Goal: Transaction & Acquisition: Purchase product/service

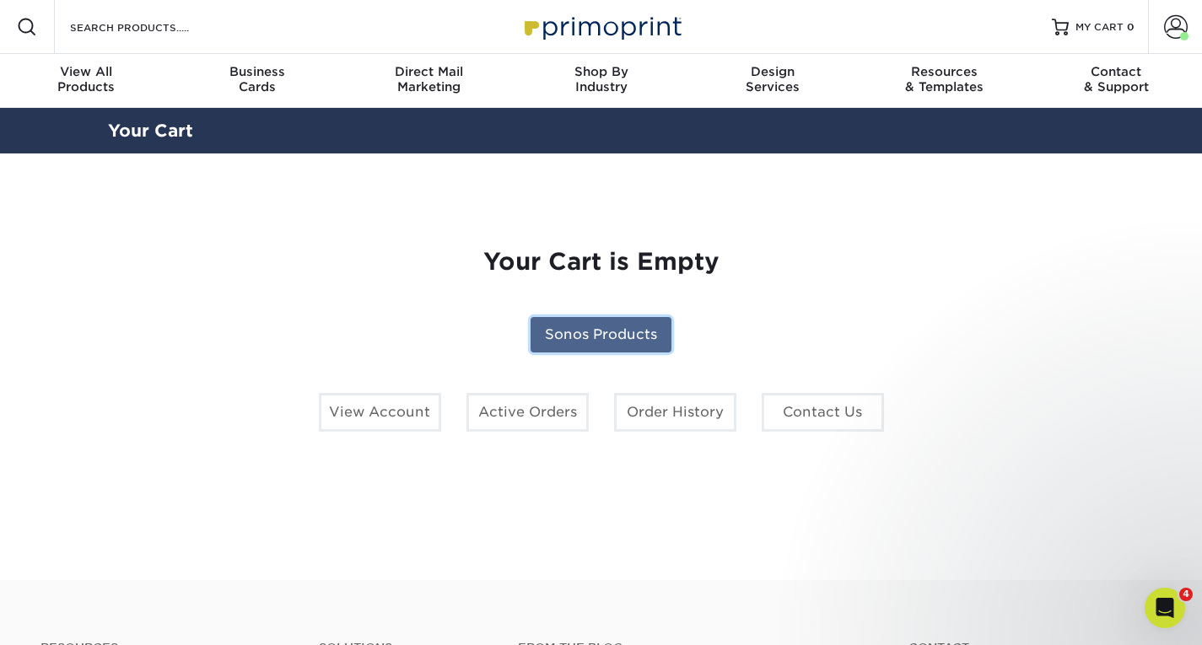
click at [604, 342] on link "Sonos Products" at bounding box center [601, 334] width 141 height 35
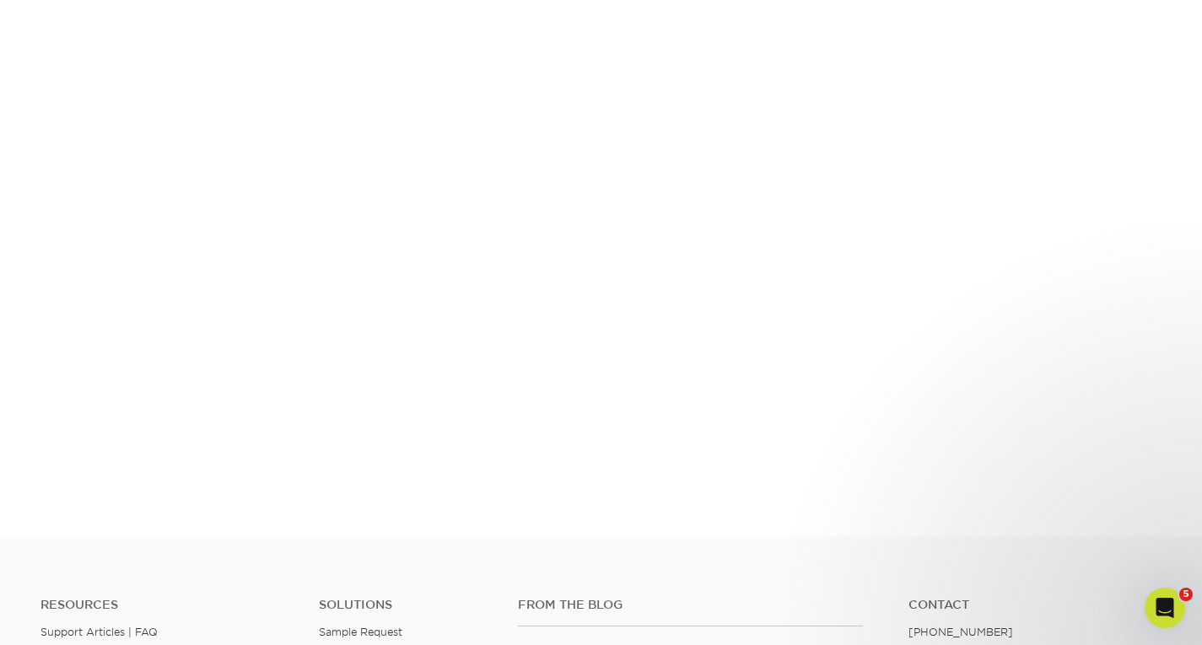
scroll to position [283, 0]
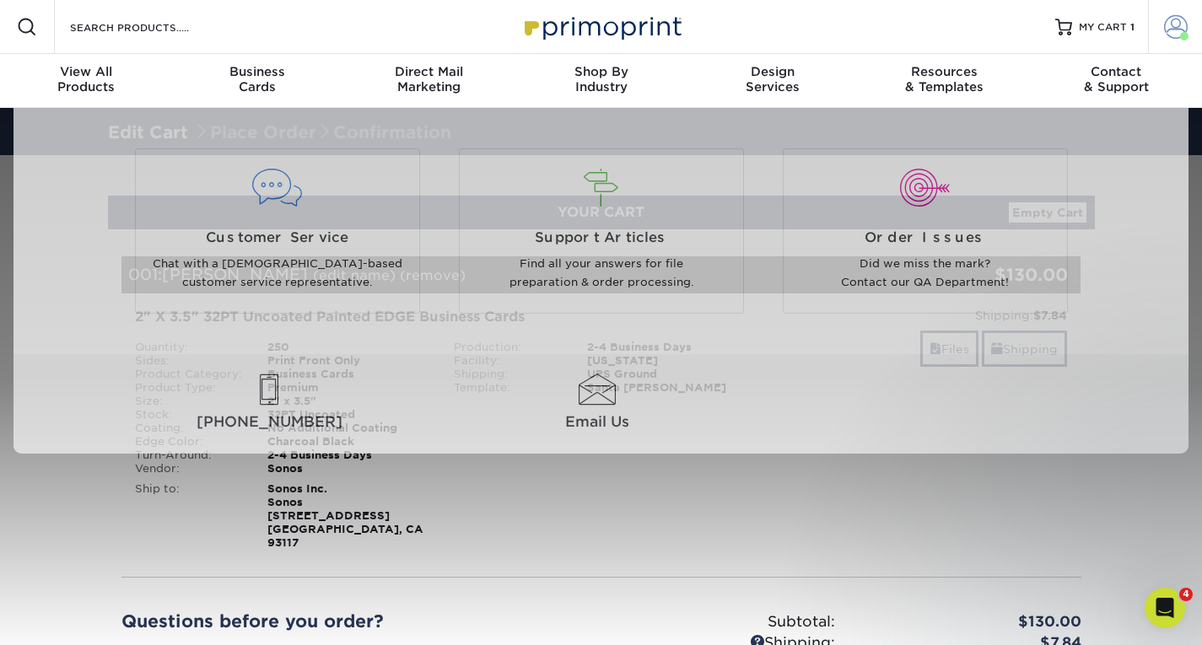
click at [1161, 35] on link "Account" at bounding box center [1175, 27] width 54 height 54
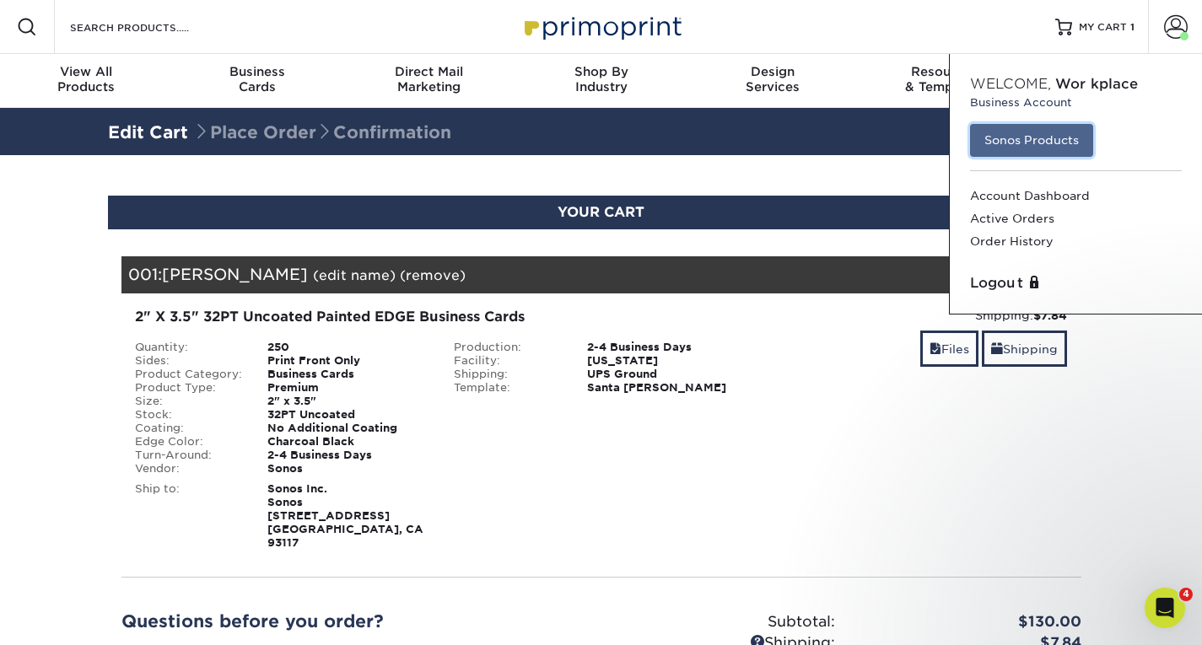
click at [1053, 151] on link "Sonos Products" at bounding box center [1031, 140] width 123 height 32
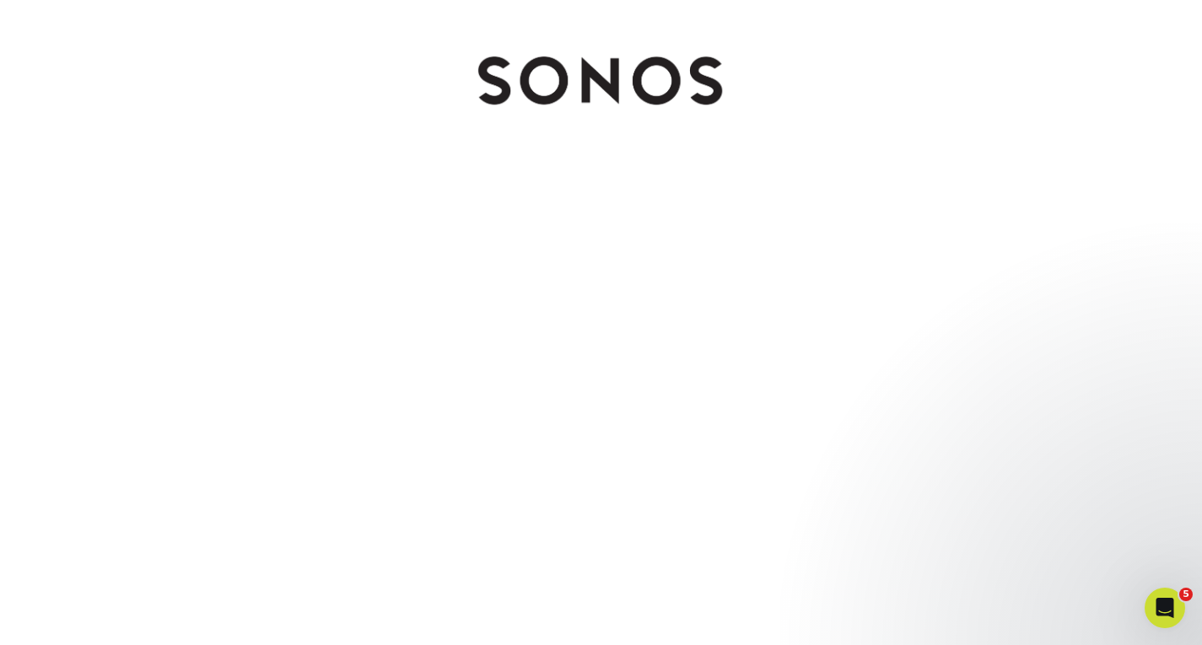
scroll to position [199, 0]
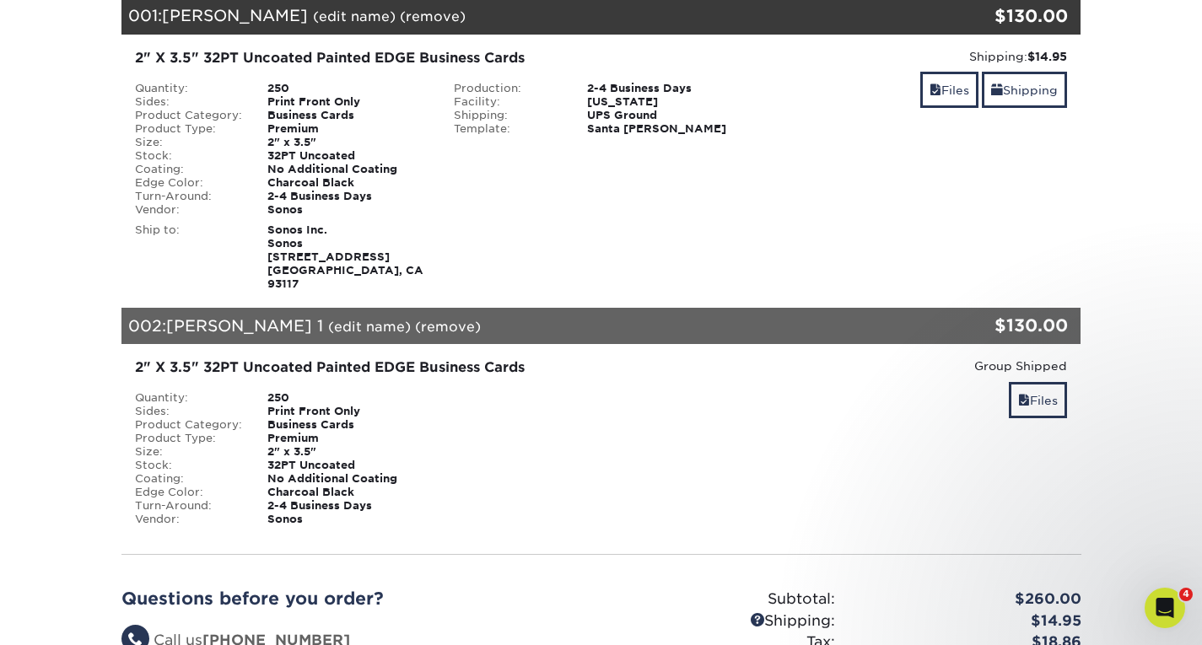
scroll to position [422, 0]
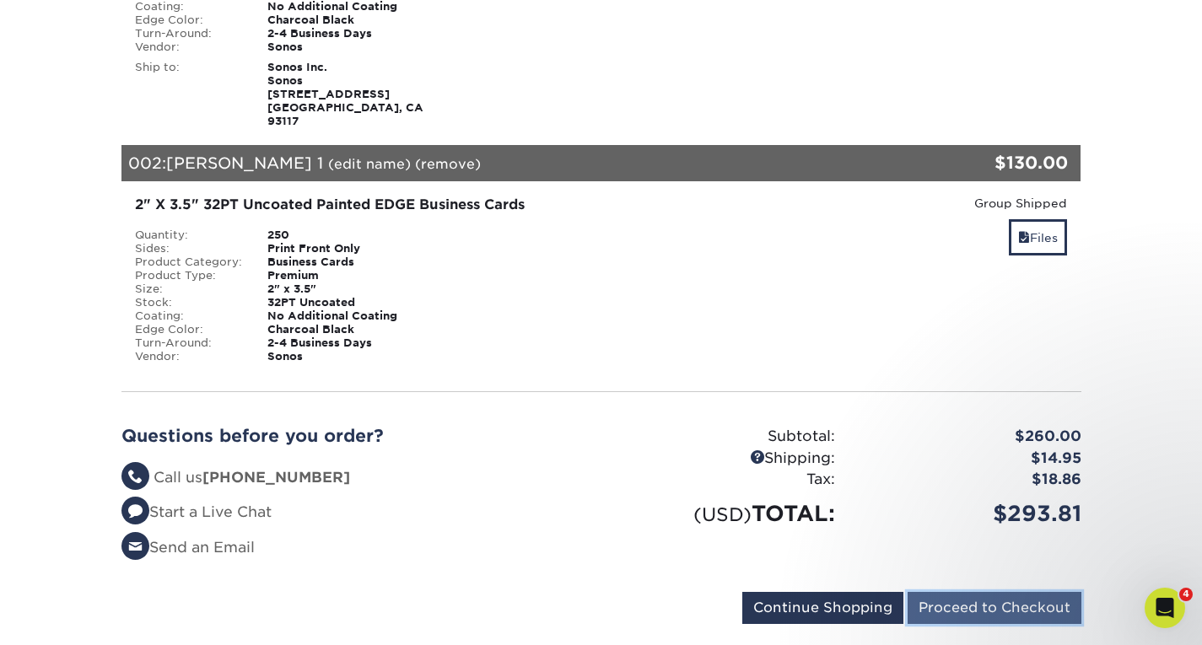
click at [982, 593] on input "Proceed to Checkout" at bounding box center [995, 608] width 174 height 32
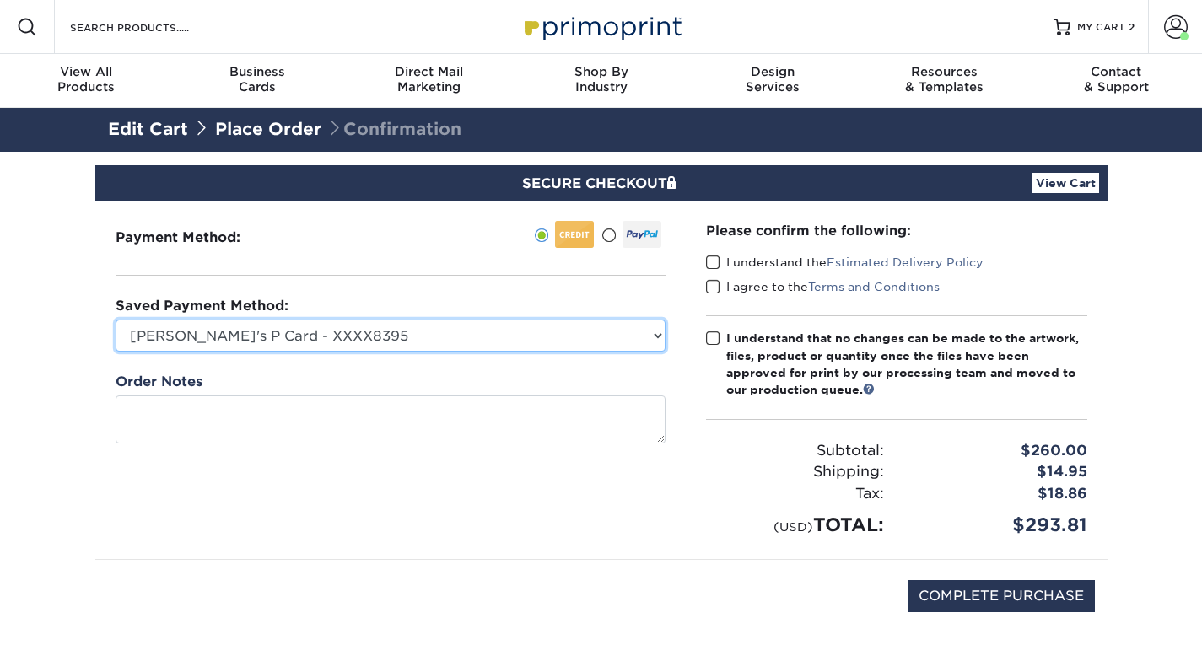
click at [625, 329] on select "Jake's P Card - XXXX8395 MasterCard - XXXX2183 MasterCard - XXXX9155 New Credit…" at bounding box center [391, 336] width 550 height 32
select select "75318"
click at [116, 320] on select "Jake's P Card - XXXX8395 MasterCard - XXXX2183 MasterCard - XXXX9155 New Credit…" at bounding box center [391, 336] width 550 height 32
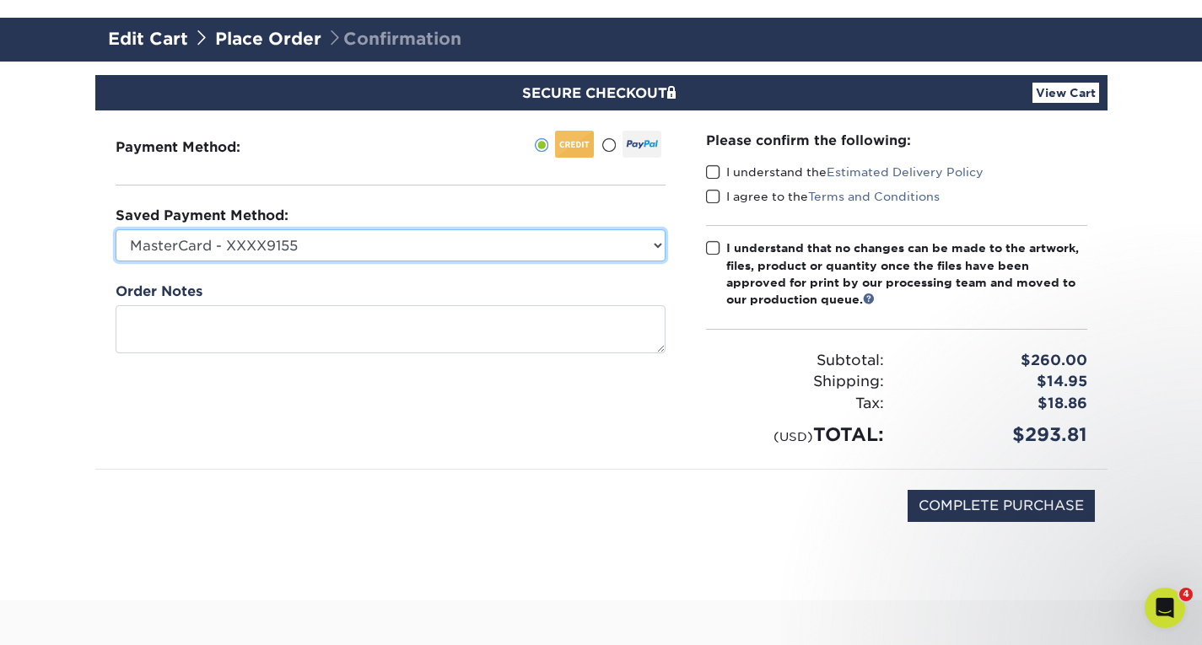
scroll to position [169, 0]
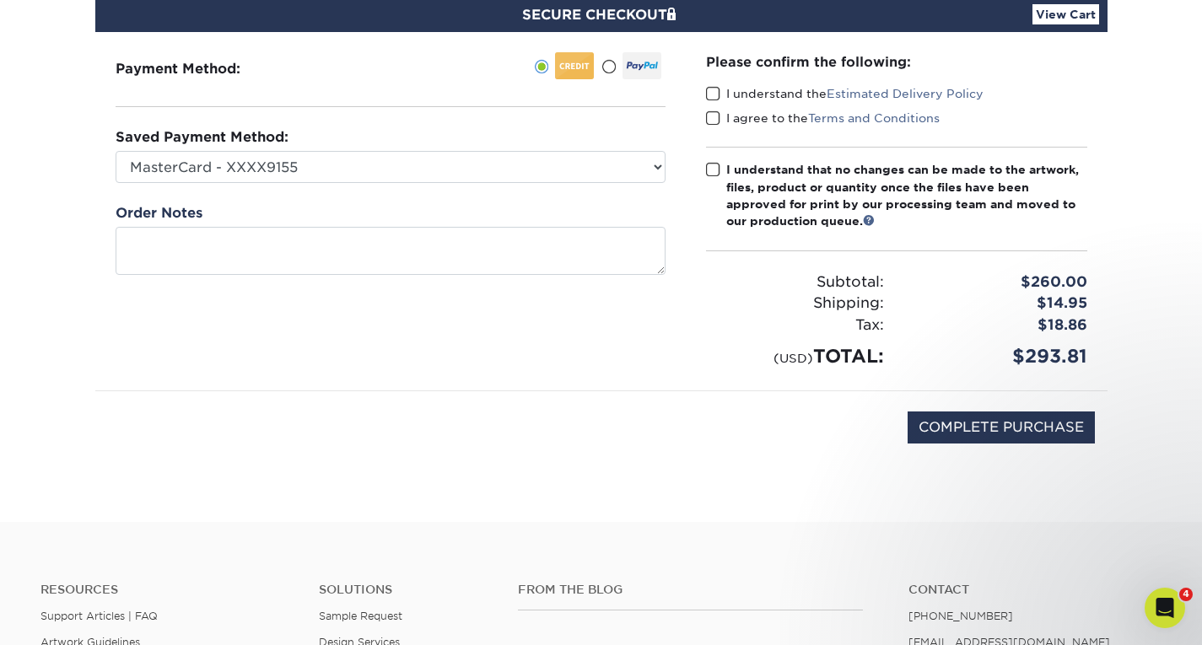
click at [715, 92] on span at bounding box center [713, 94] width 14 height 16
click at [0, 0] on input "I understand the Estimated Delivery Policy" at bounding box center [0, 0] width 0 height 0
click at [708, 117] on span at bounding box center [713, 118] width 14 height 16
click at [0, 0] on input "I agree to the Terms and Conditions" at bounding box center [0, 0] width 0 height 0
click at [712, 166] on span at bounding box center [713, 170] width 14 height 16
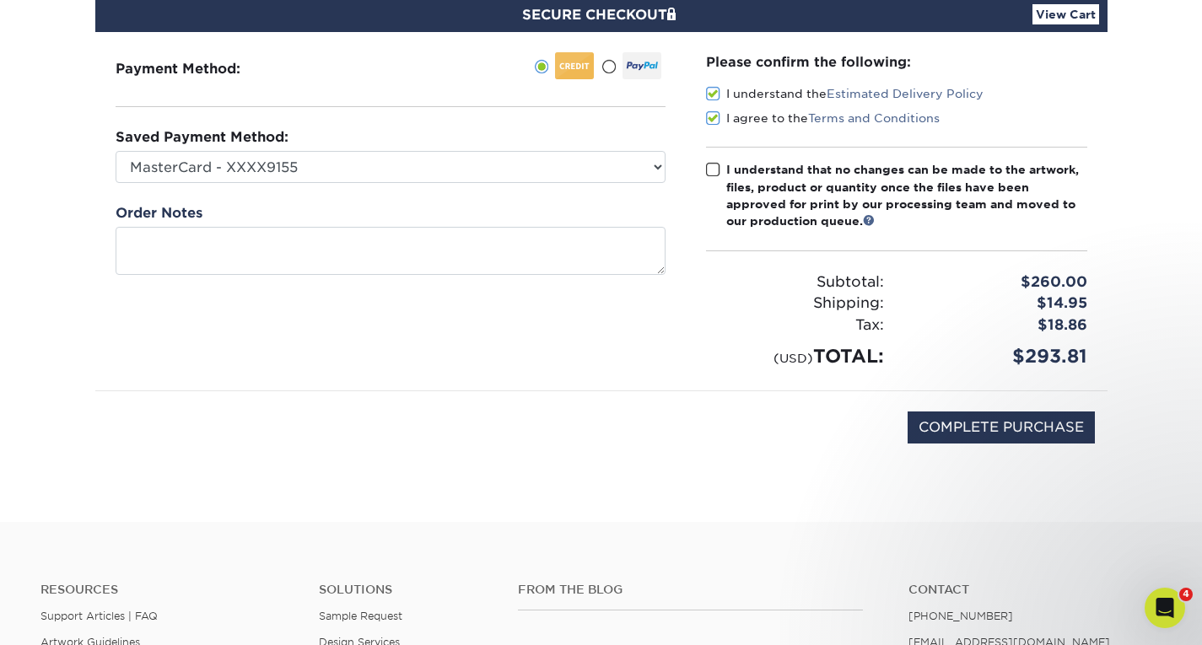
click at [0, 0] on input "I understand that no changes can be made to the artwork, files, product or quan…" at bounding box center [0, 0] width 0 height 0
click at [953, 428] on input "COMPLETE PURCHASE" at bounding box center [1001, 428] width 187 height 32
type input "PROCESSING, PLEASE WAIT..."
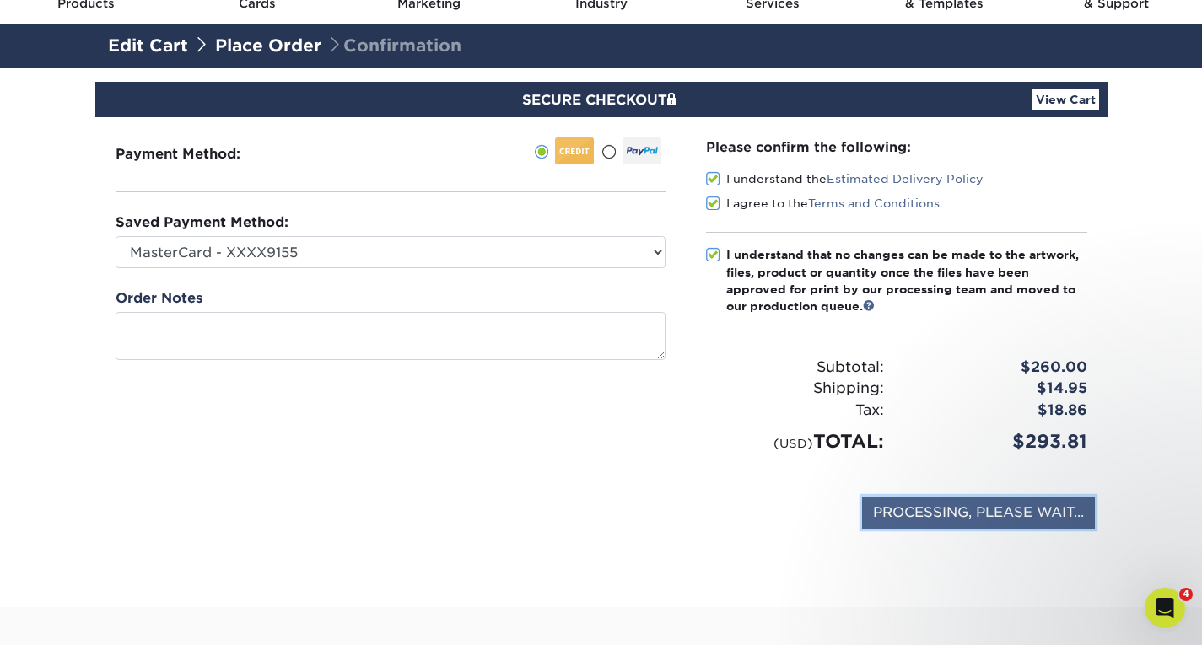
scroll to position [84, 0]
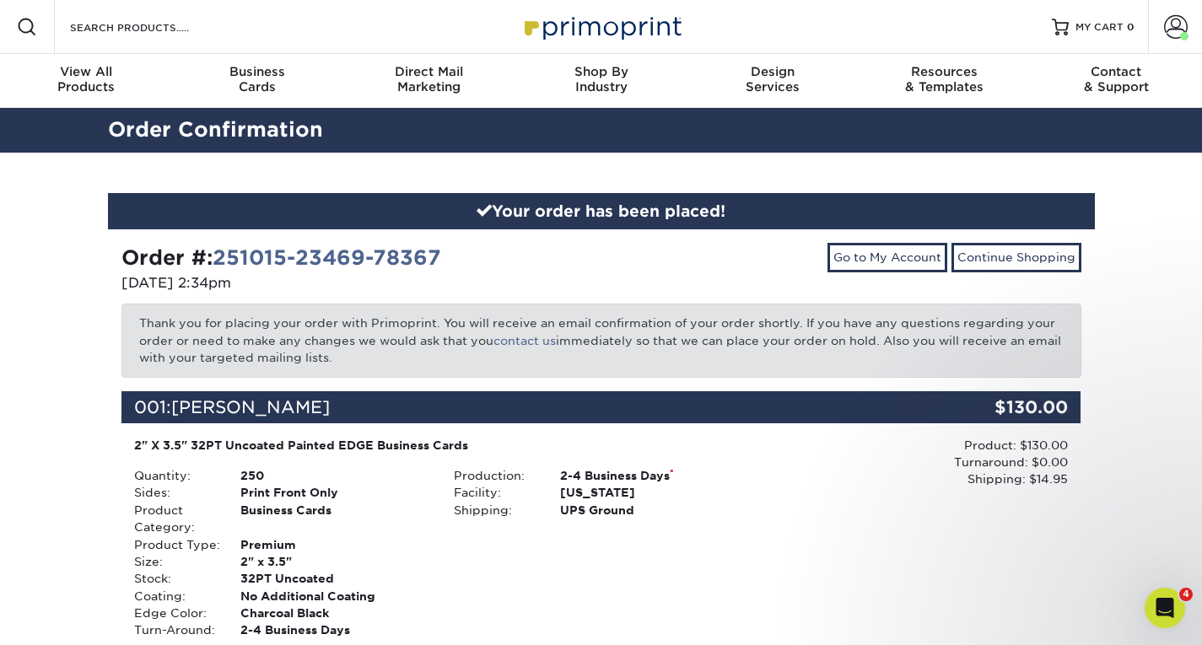
click at [318, 294] on div "Order #: 251015-23469-78367 [DATE] 2:34pm" at bounding box center [355, 270] width 493 height 54
